Goal: Navigation & Orientation: Understand site structure

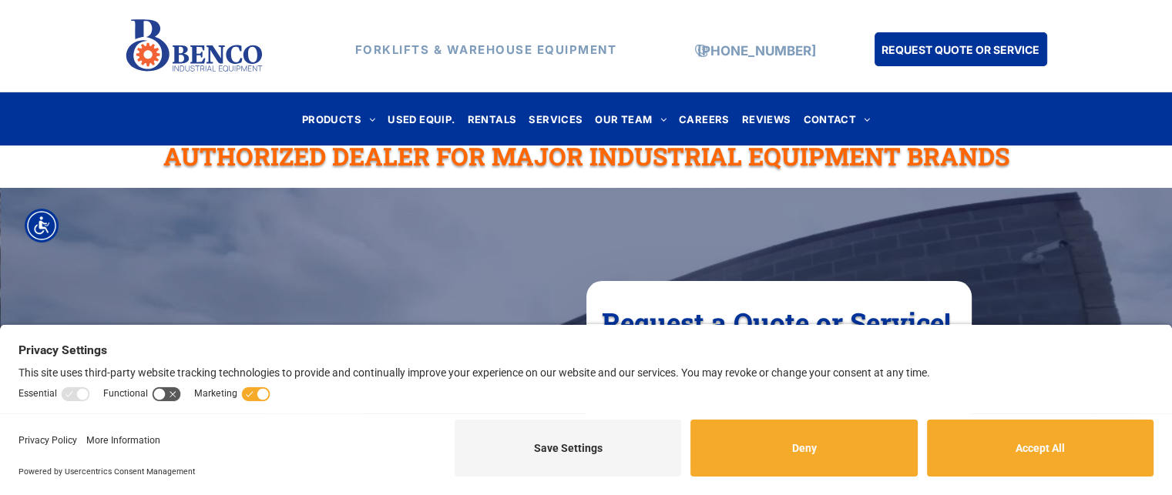
scroll to position [77, 0]
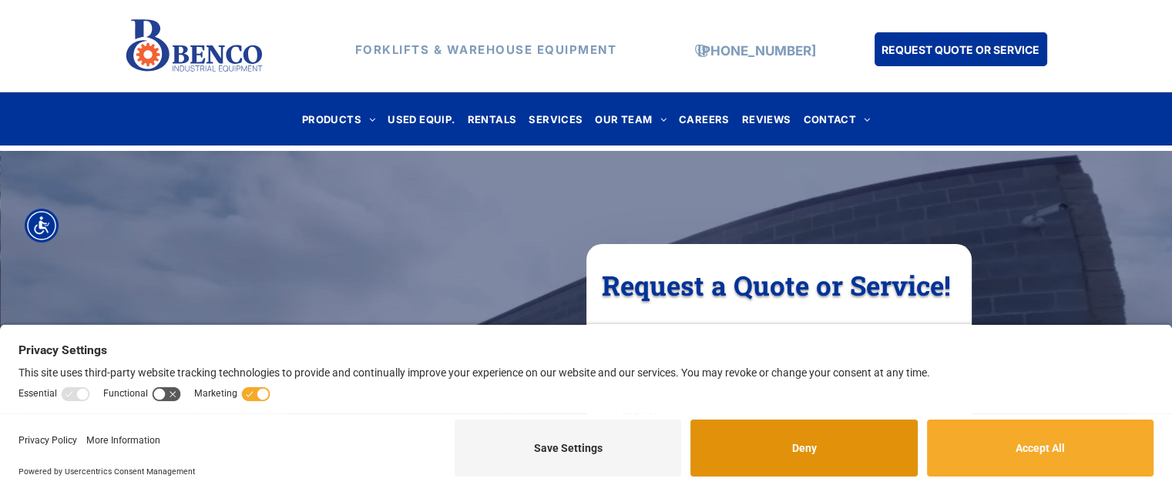
click at [832, 445] on button "Deny" at bounding box center [803, 448] width 227 height 57
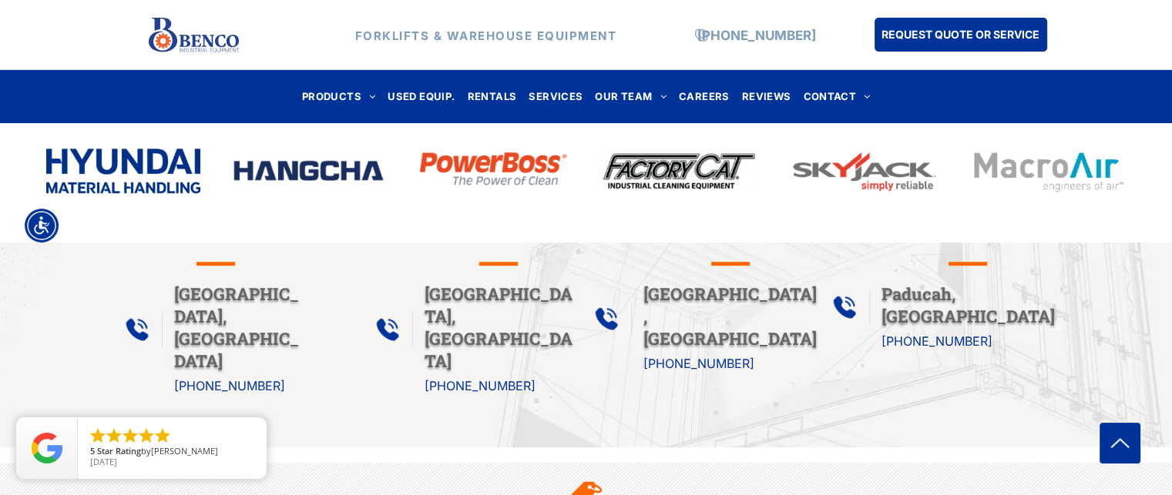
scroll to position [770, 0]
